Goal: Information Seeking & Learning: Learn about a topic

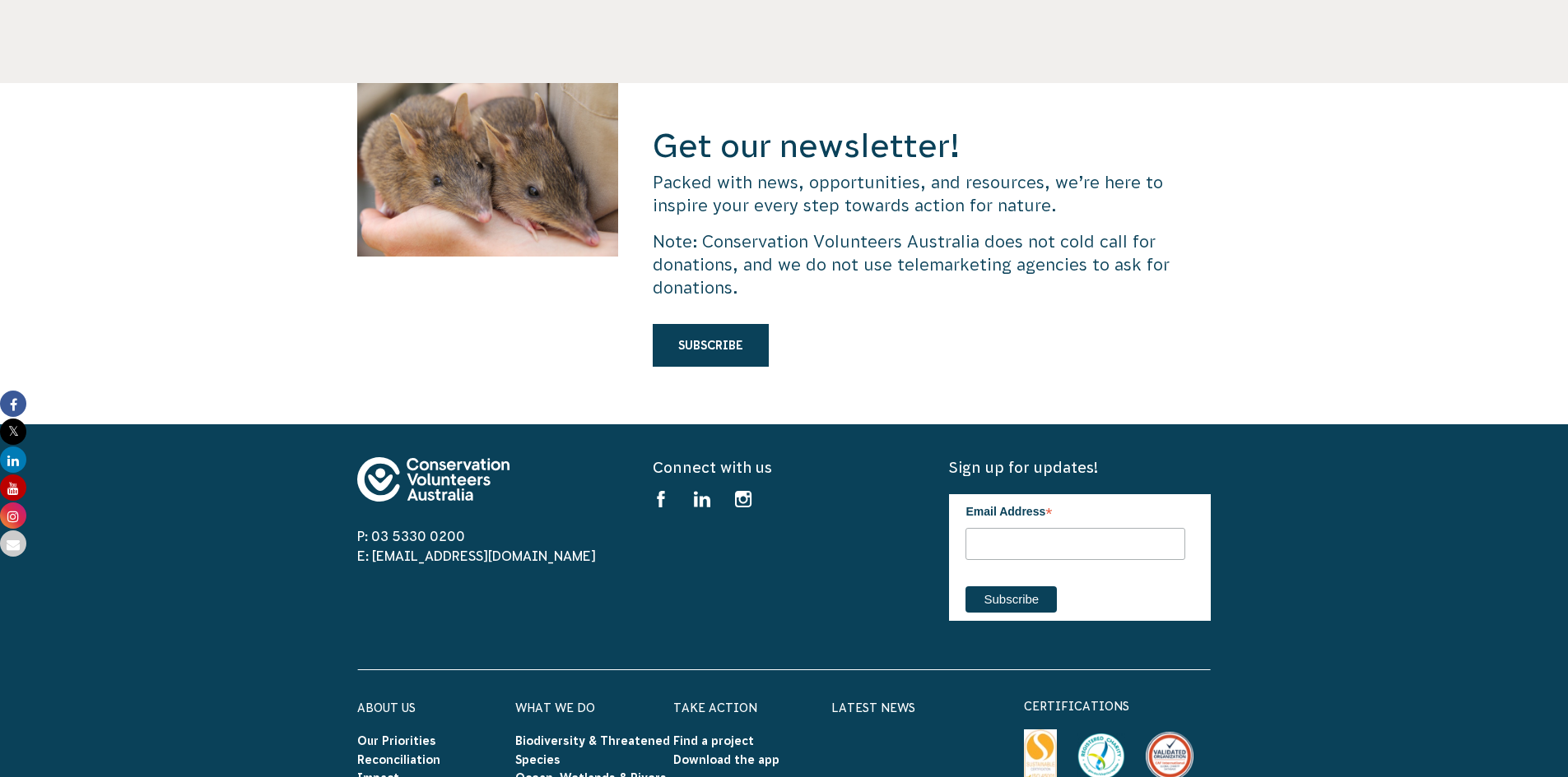
scroll to position [5213, 0]
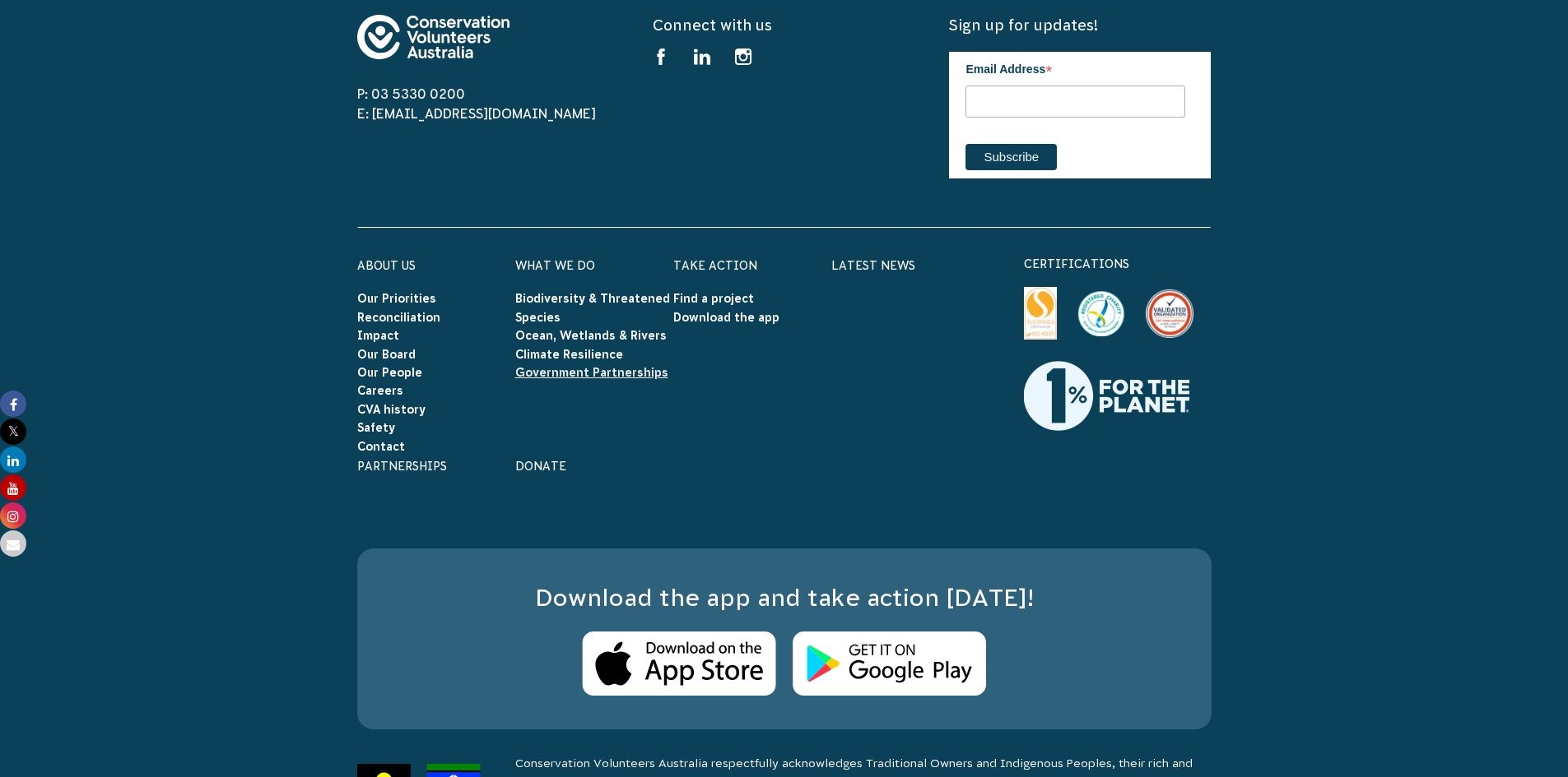
click at [515, 366] on link "Government Partnerships" at bounding box center [592, 372] width 153 height 13
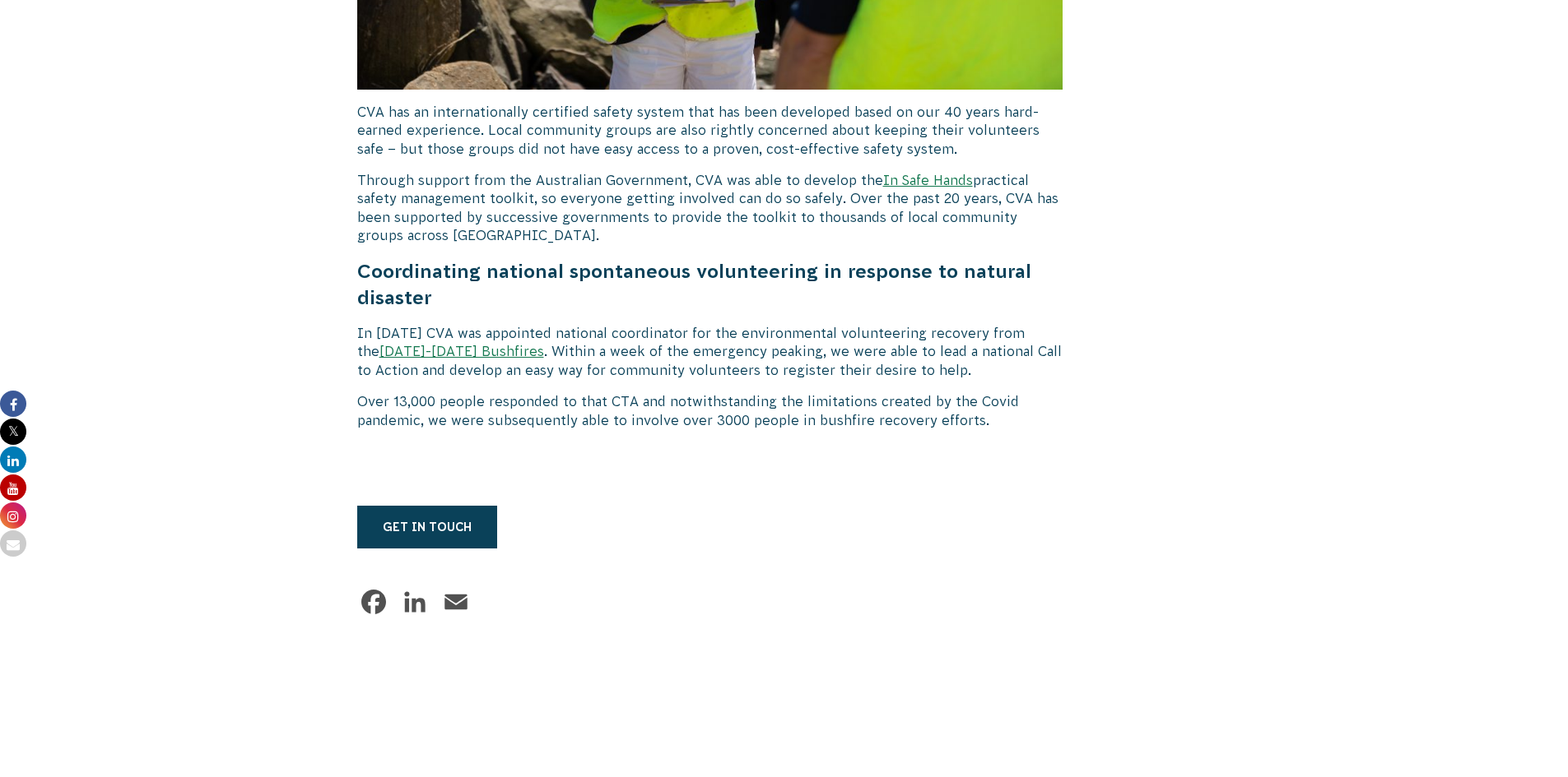
scroll to position [6745, 0]
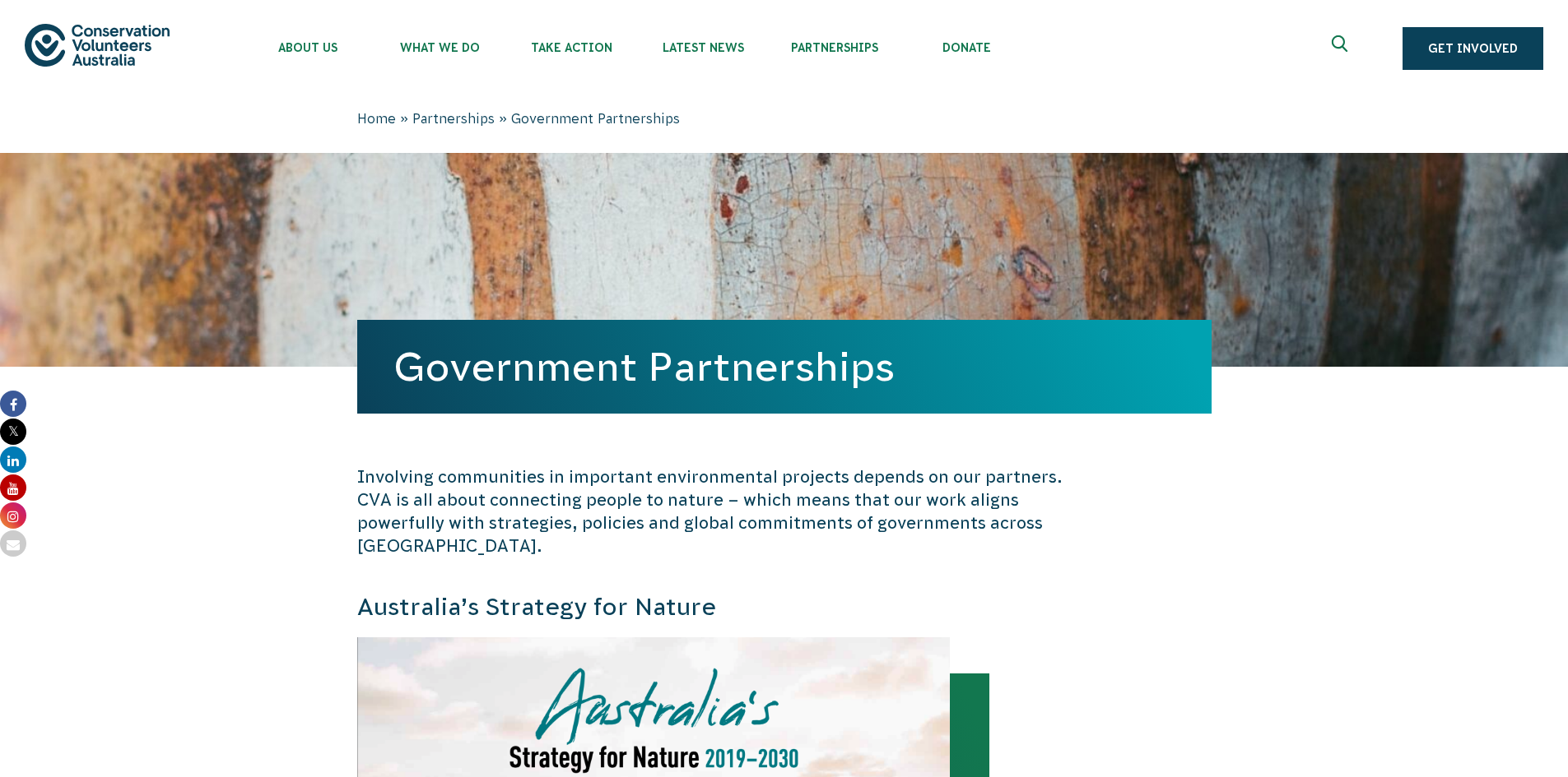
click at [102, 51] on img at bounding box center [96, 44] width 145 height 42
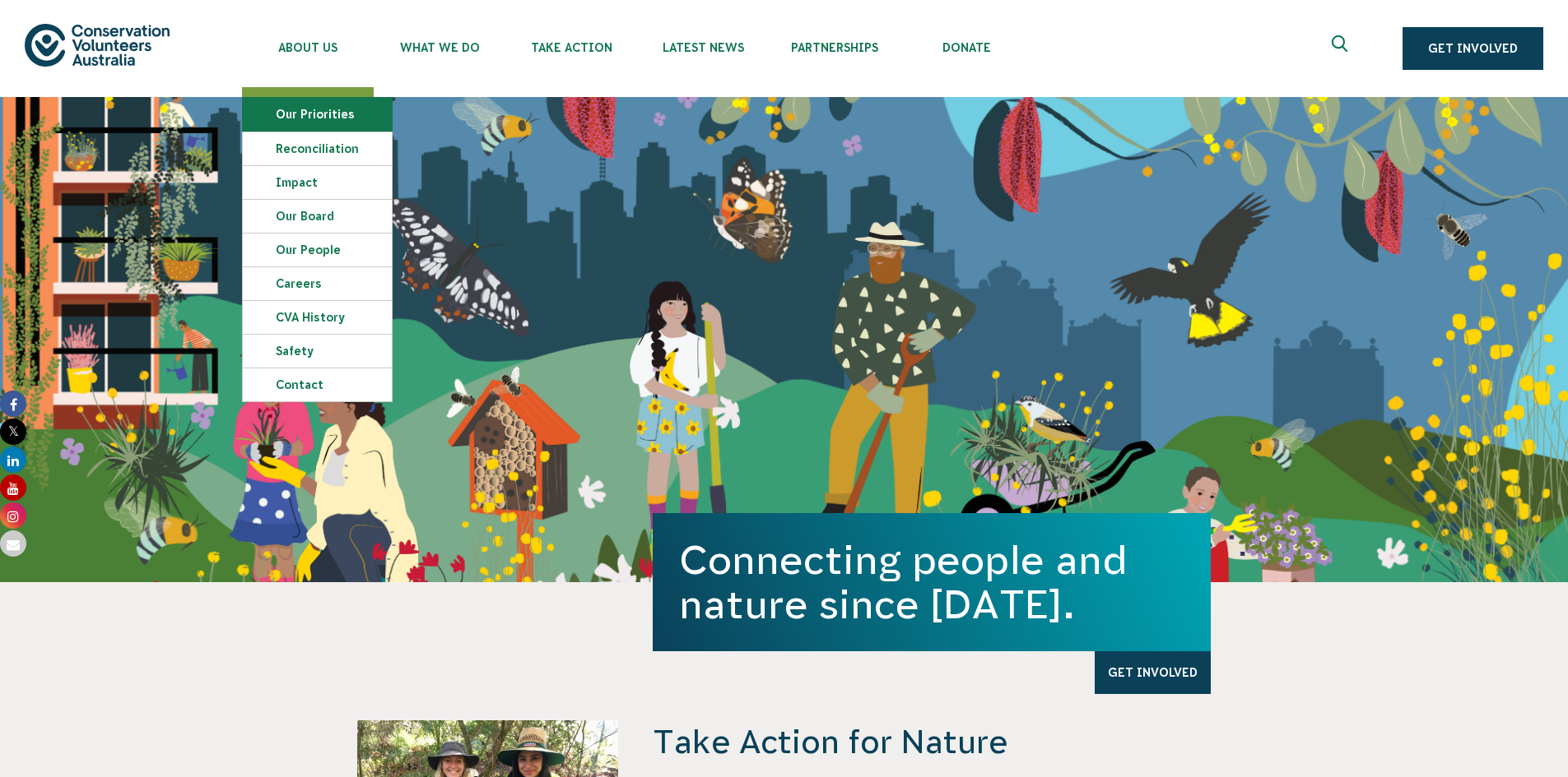
click at [312, 117] on link "Our Priorities" at bounding box center [316, 115] width 149 height 33
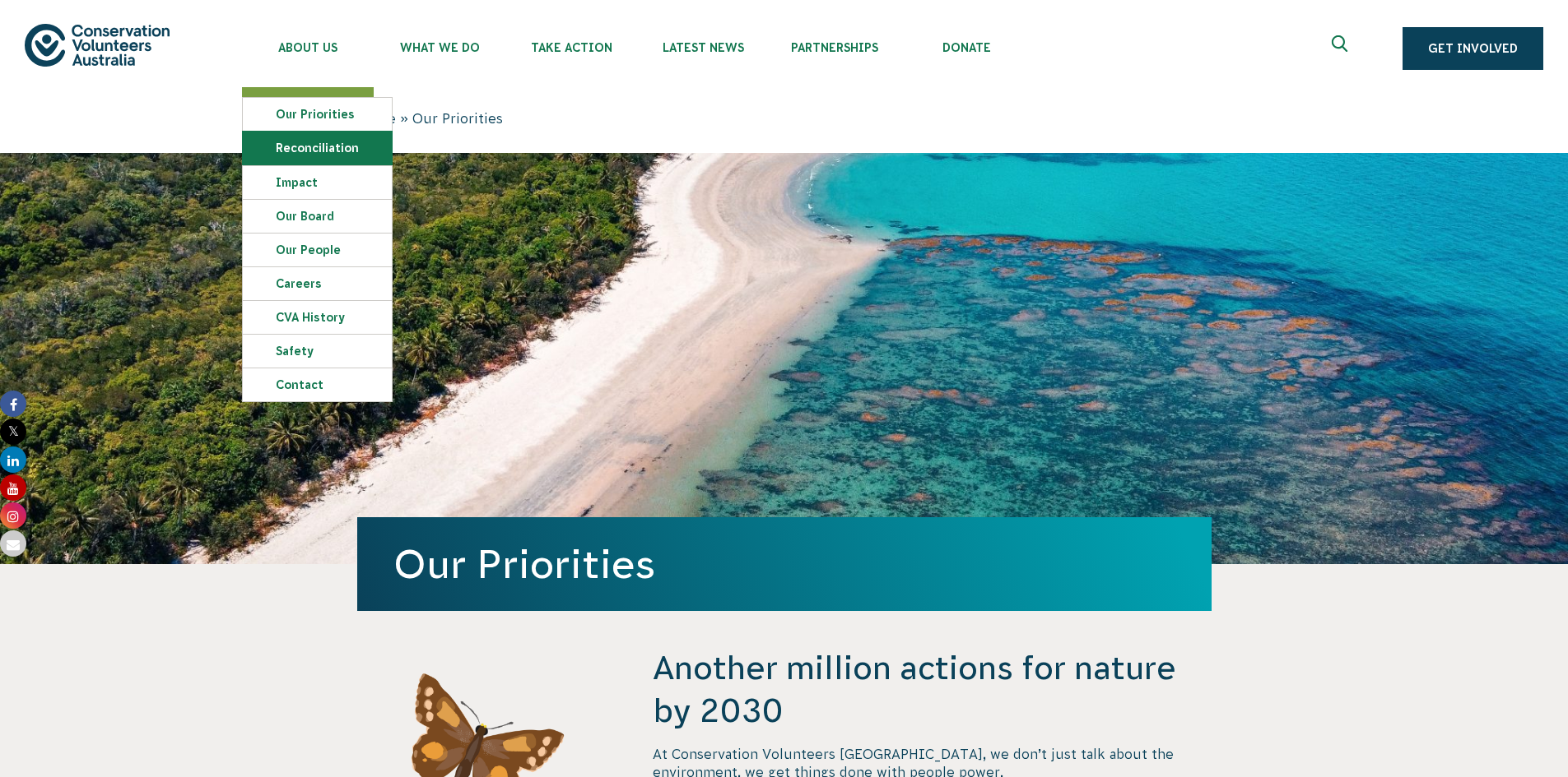
click at [289, 155] on link "Reconciliation" at bounding box center [316, 148] width 149 height 33
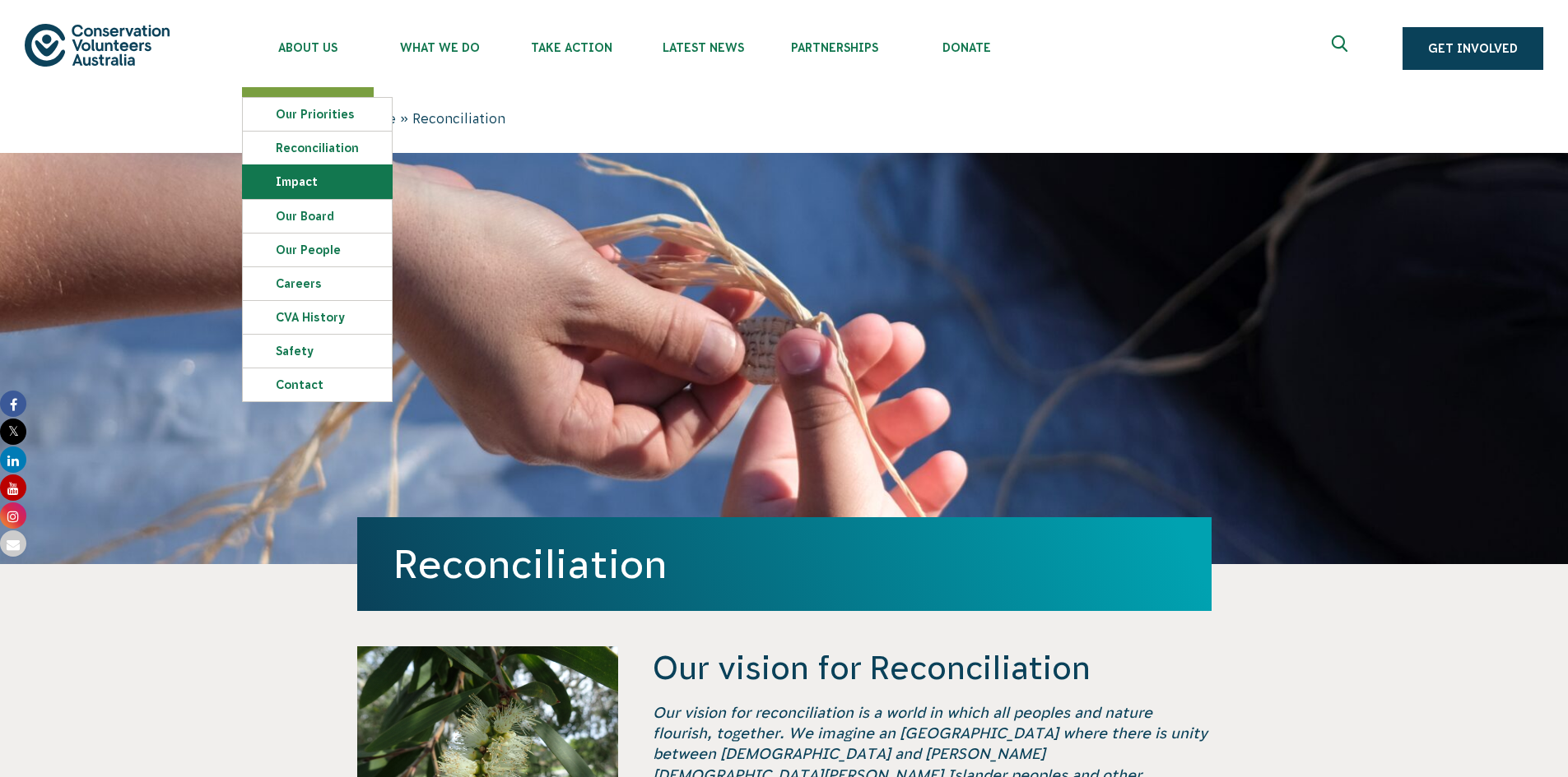
click at [285, 186] on link "Impact" at bounding box center [316, 181] width 149 height 33
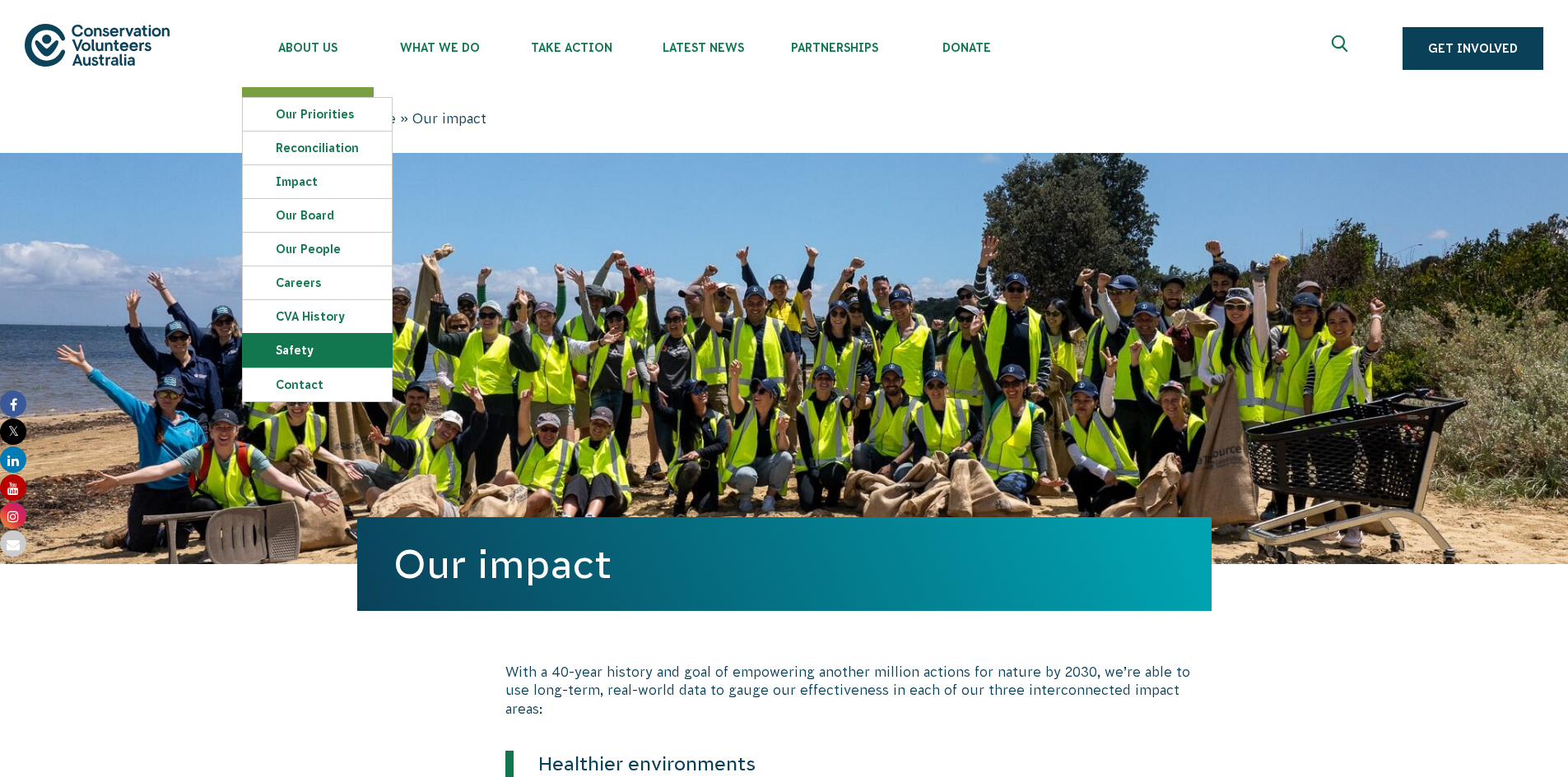
click at [280, 352] on link "Safety" at bounding box center [316, 351] width 149 height 33
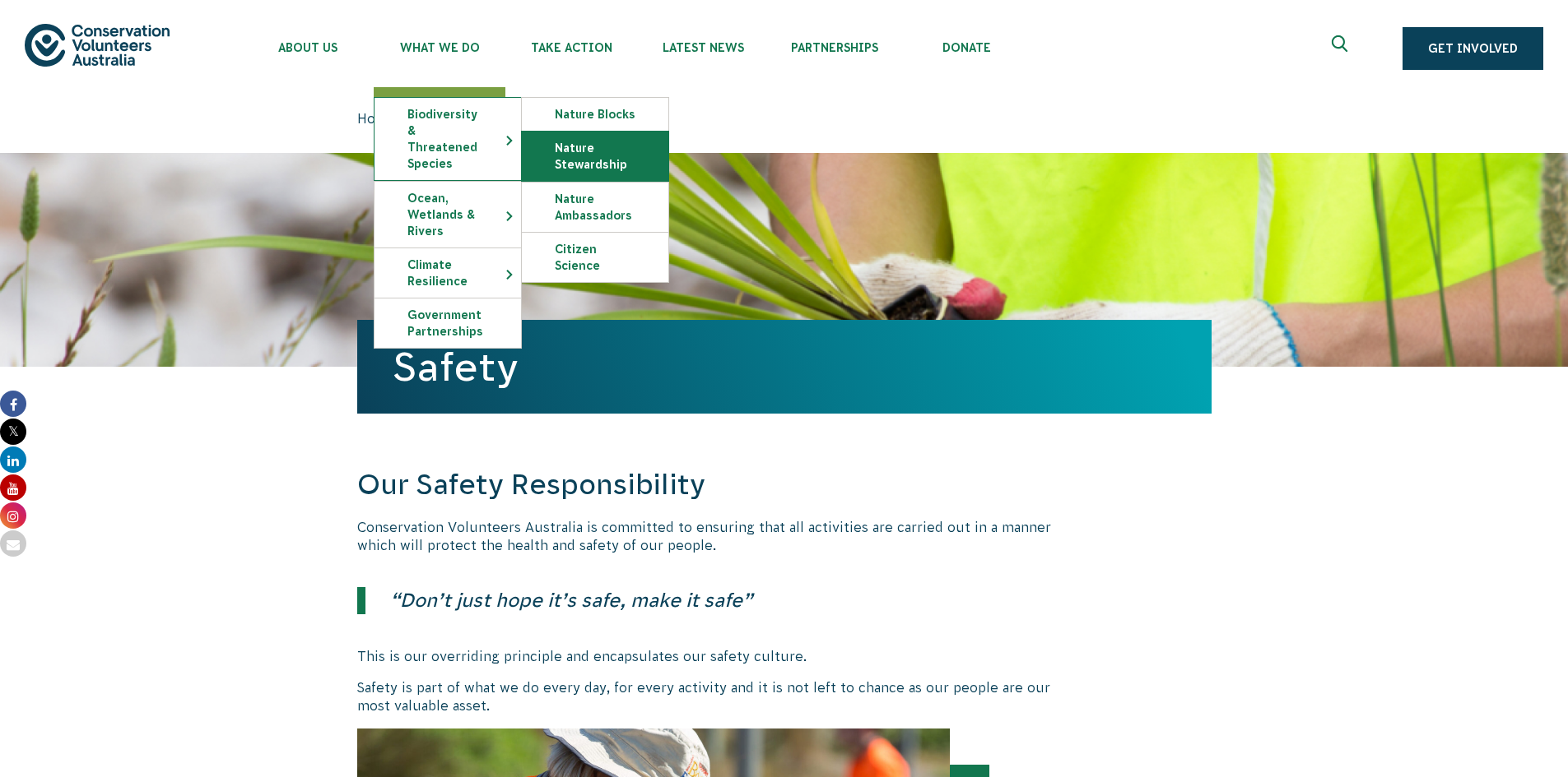
click at [586, 157] on link "Nature Stewardship" at bounding box center [595, 156] width 147 height 49
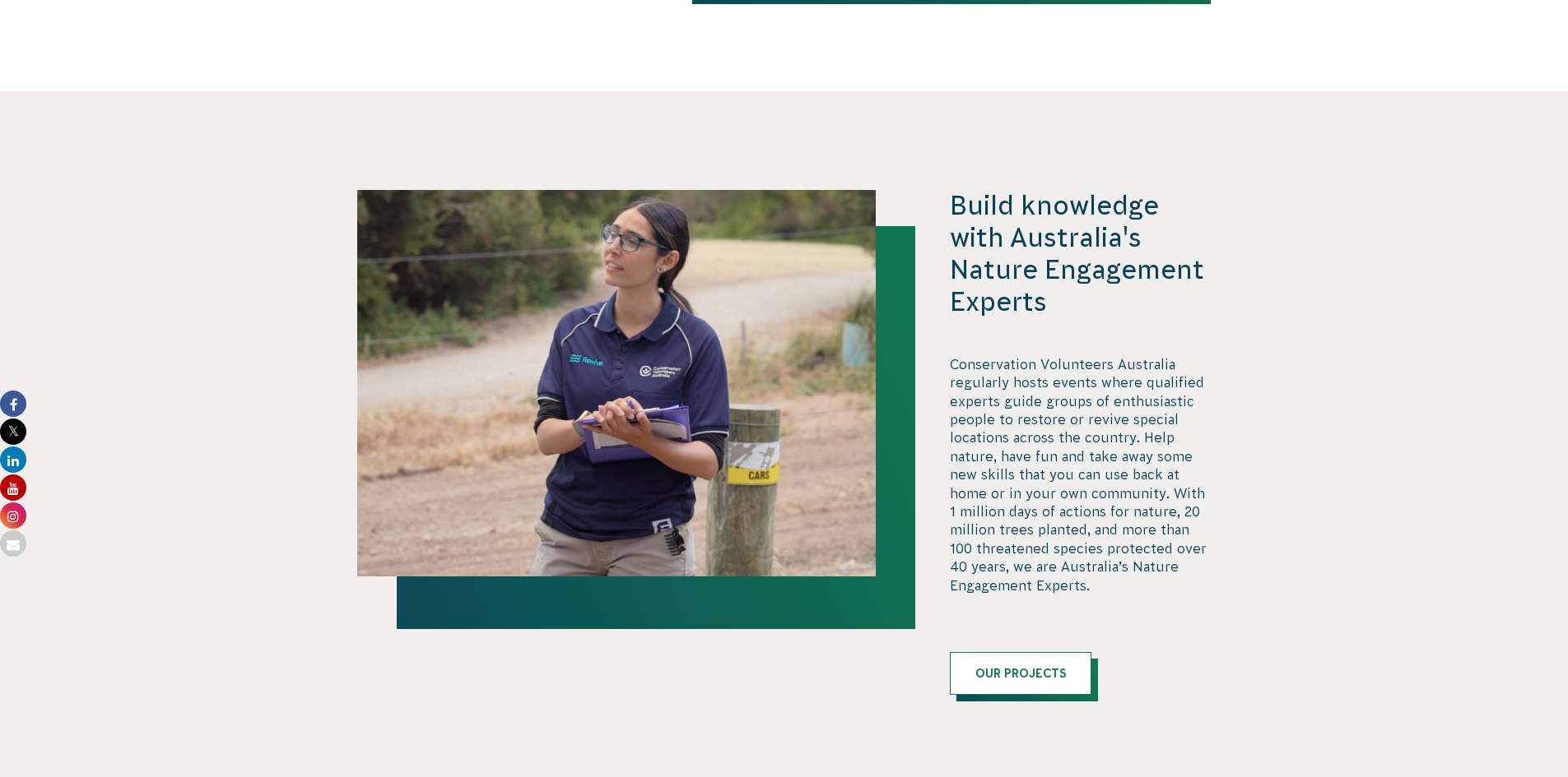
scroll to position [671, 0]
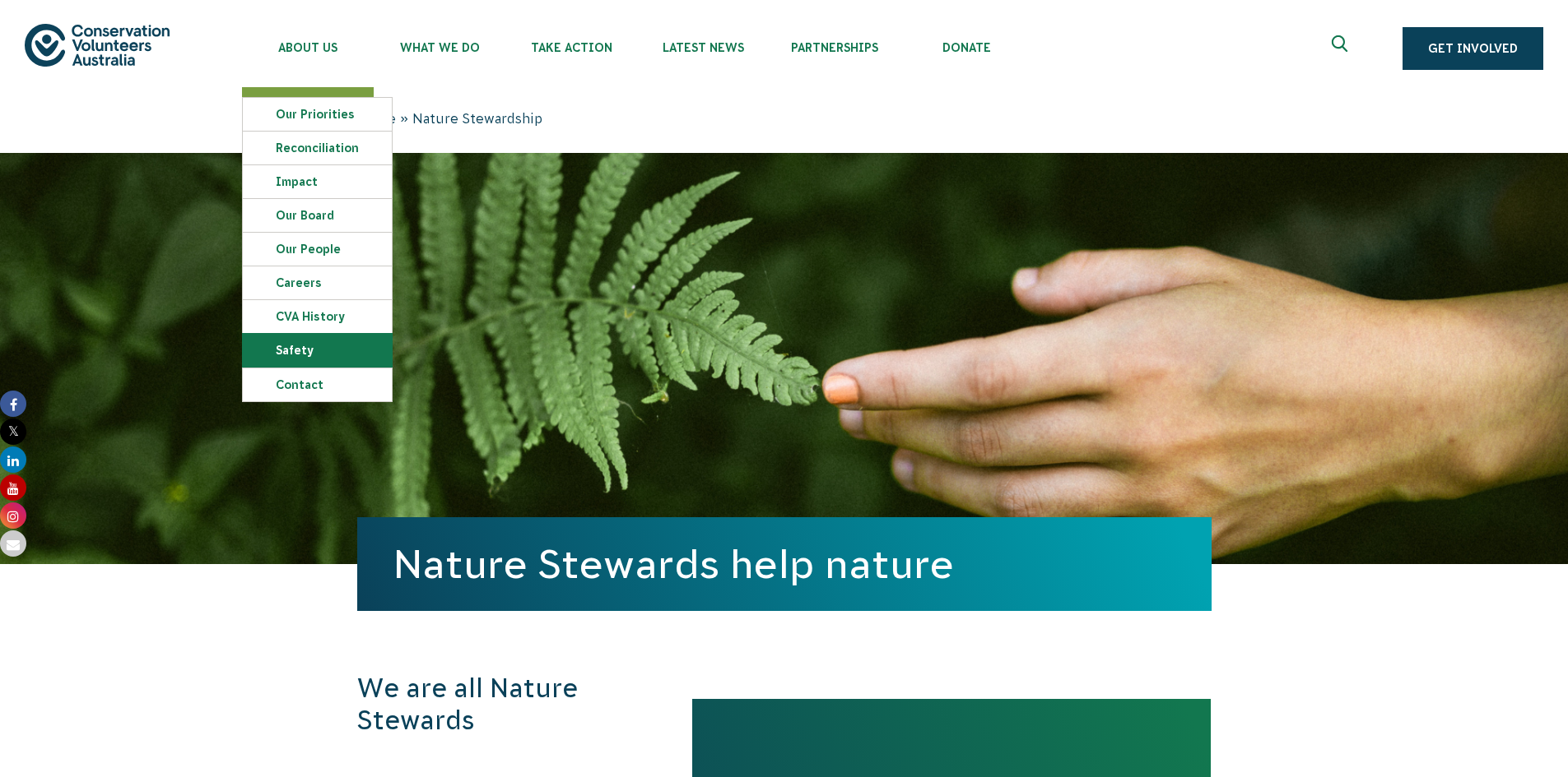
click at [301, 349] on link "Safety" at bounding box center [316, 351] width 149 height 33
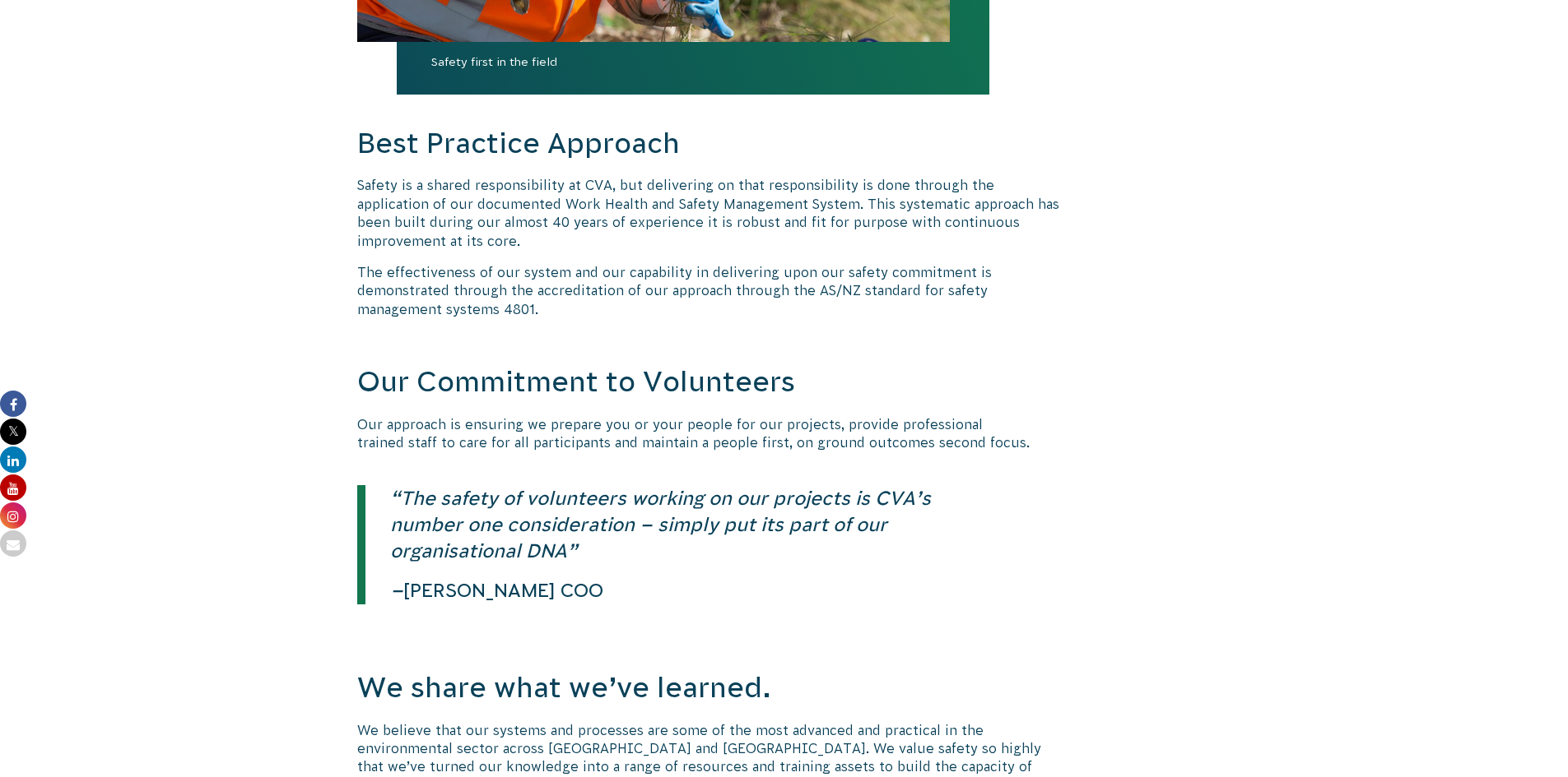
scroll to position [1070, 0]
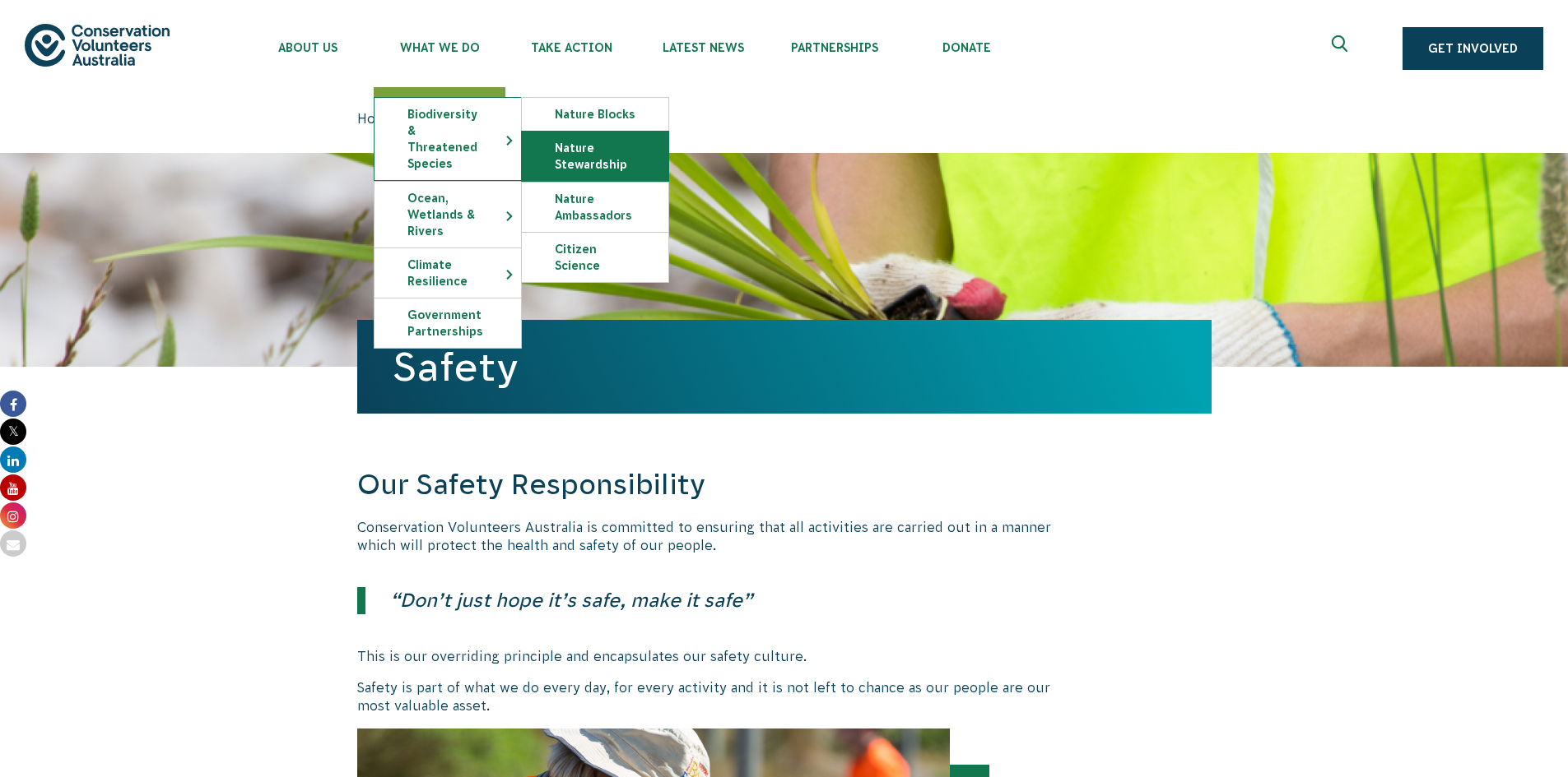
click at [558, 158] on link "Nature Stewardship" at bounding box center [595, 156] width 147 height 49
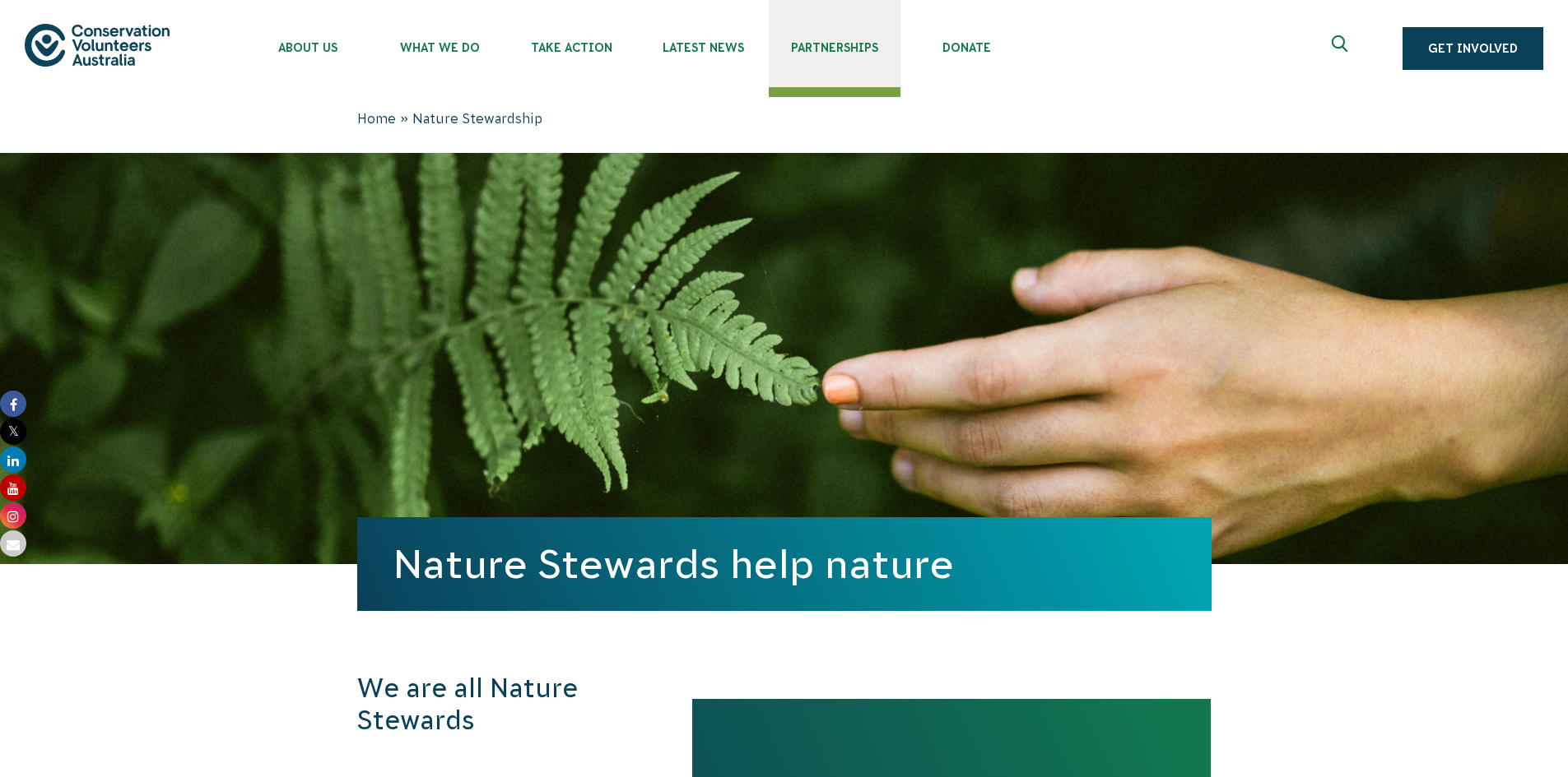
click at [830, 55] on link "Partnerships" at bounding box center [835, 43] width 132 height 87
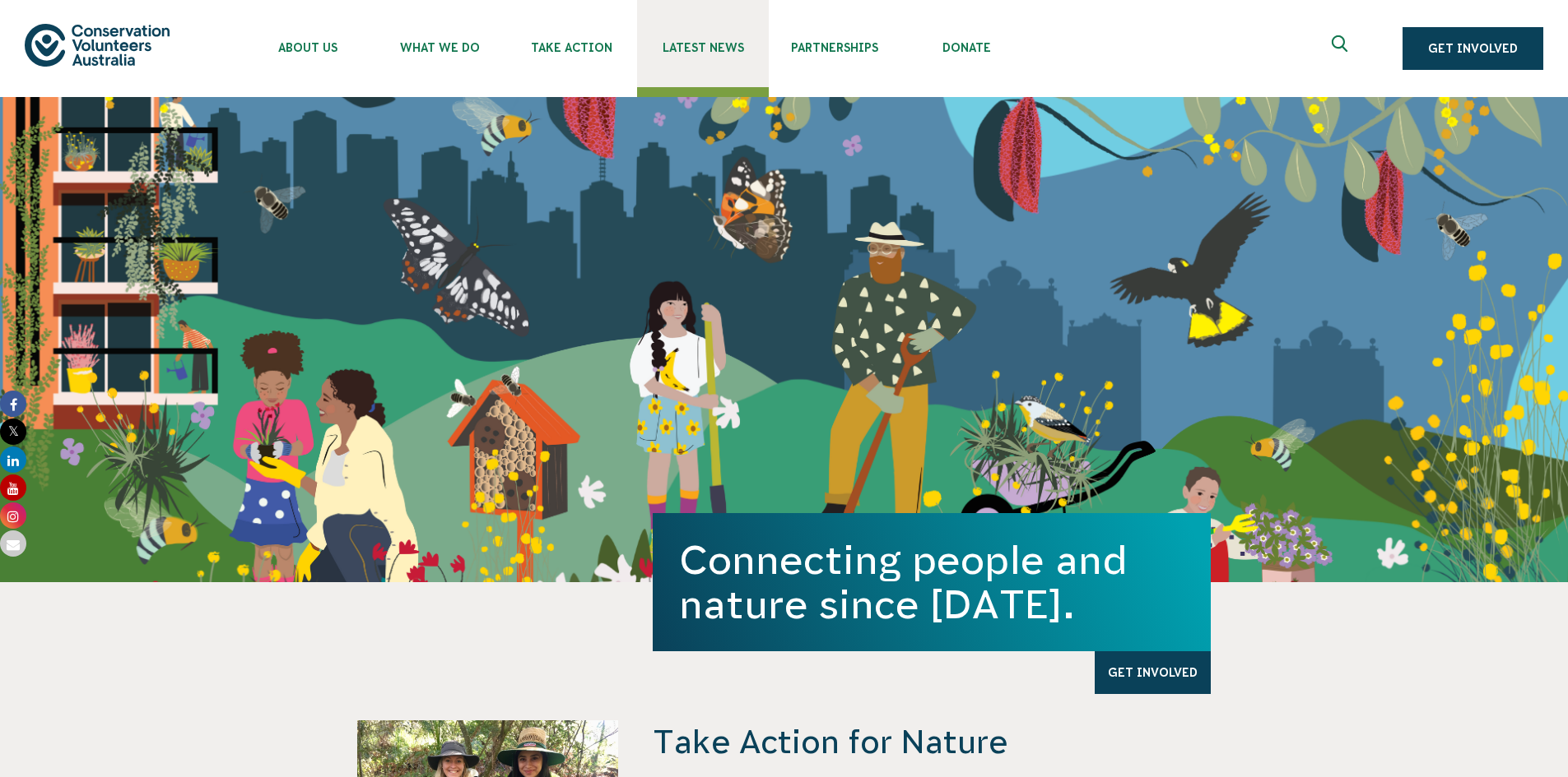
click at [731, 41] on span "Latest News" at bounding box center [703, 47] width 132 height 13
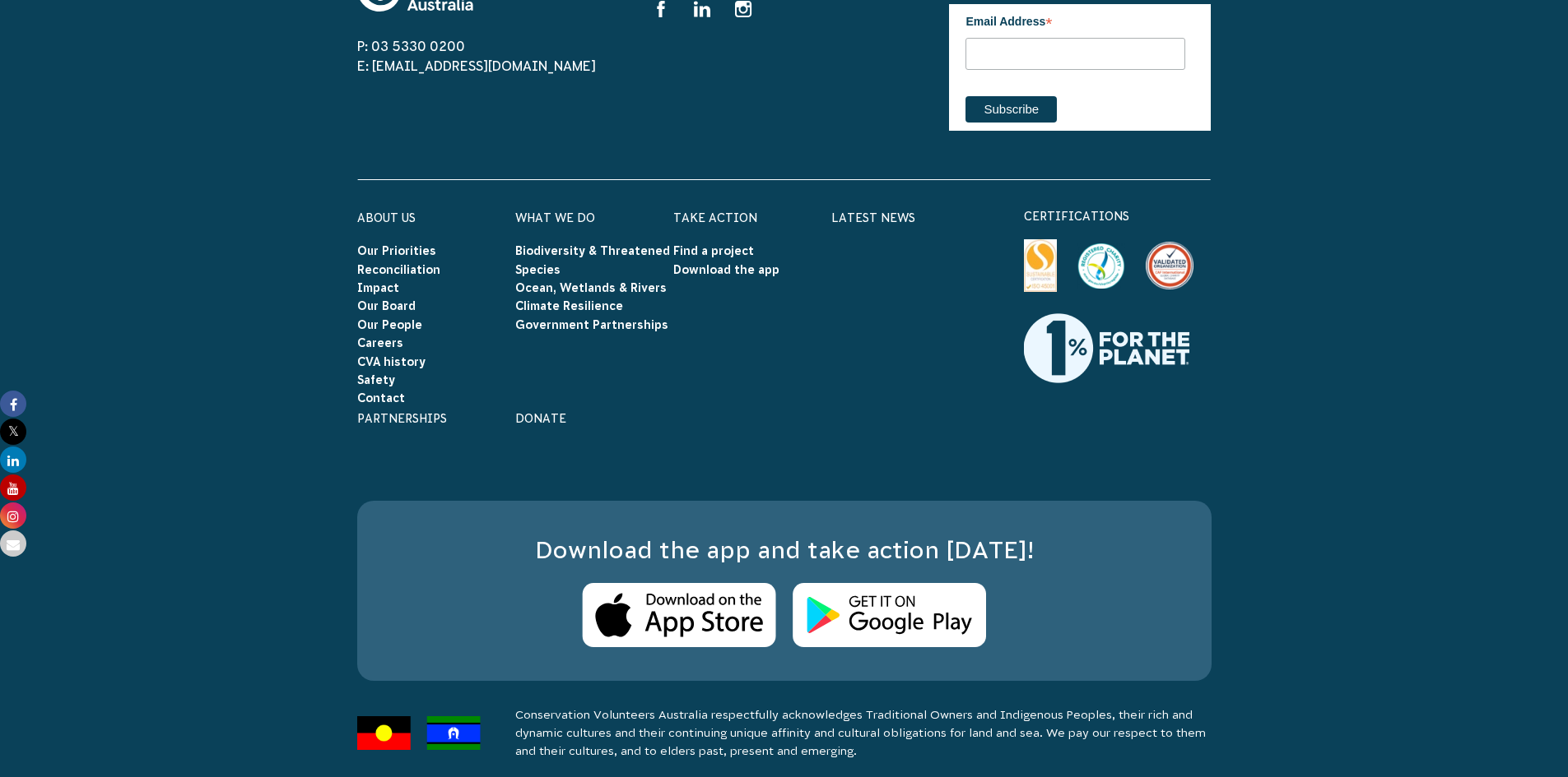
scroll to position [3059, 0]
